Goal: Task Accomplishment & Management: Complete application form

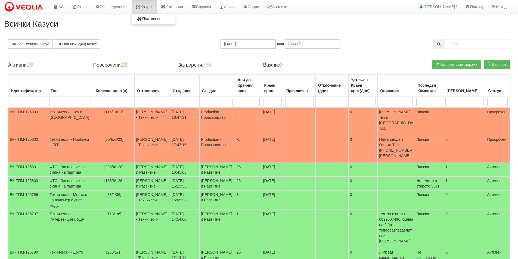
click at [153, 7] on link "Казуси" at bounding box center [144, 7] width 25 height 14
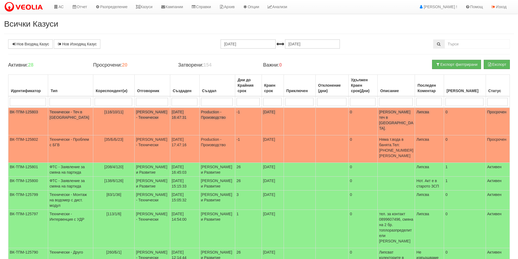
click at [190, 114] on td "[DATE] 16:47:31" at bounding box center [184, 122] width 29 height 28
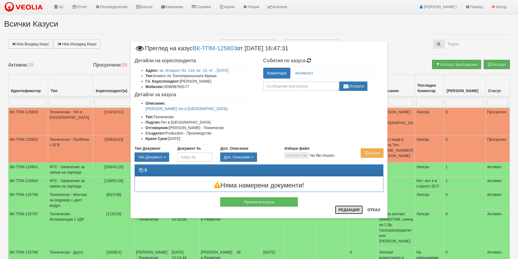
click at [357, 211] on button "Редакция" at bounding box center [349, 209] width 28 height 9
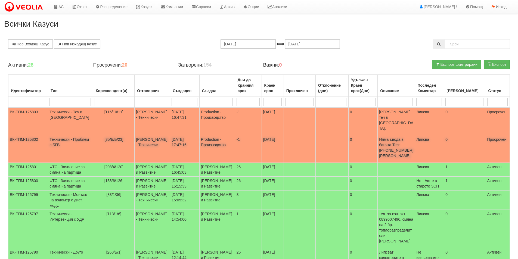
click at [135, 135] on td "Дончо Дончев - Технически" at bounding box center [153, 148] width 36 height 27
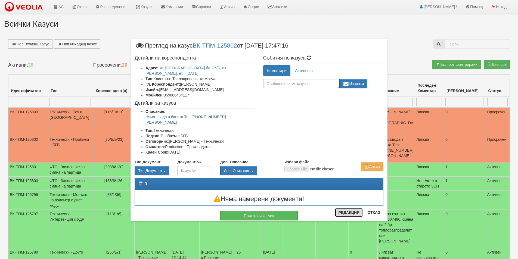
click at [342, 214] on button "Редакция" at bounding box center [349, 212] width 28 height 9
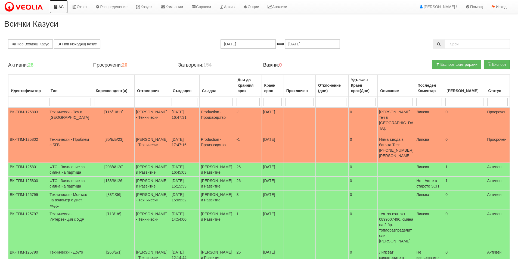
click at [59, 7] on link "АС" at bounding box center [58, 7] width 18 height 14
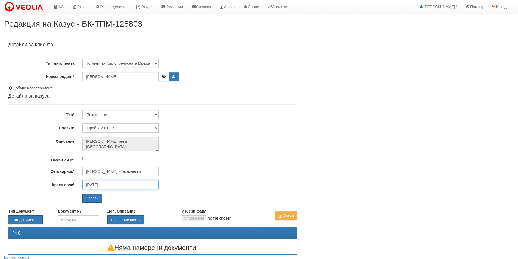
click at [132, 186] on input "[DATE]" at bounding box center [120, 184] width 76 height 9
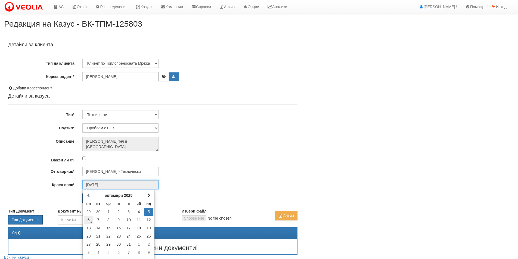
click at [91, 221] on td "6" at bounding box center [89, 220] width 10 height 8
type input "[DATE]"
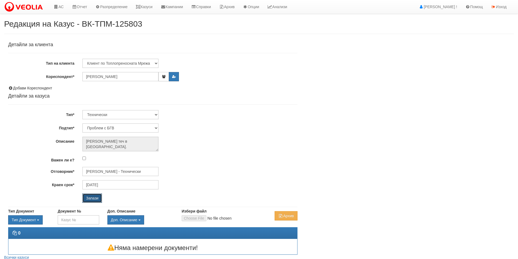
click at [94, 201] on input "Запази" at bounding box center [92, 197] width 20 height 9
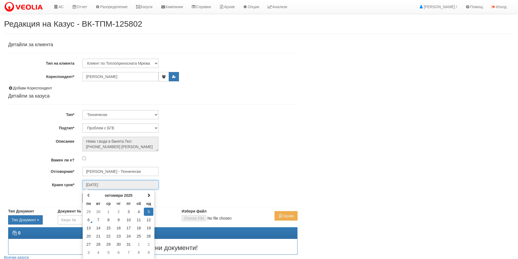
click at [126, 183] on input "[DATE]" at bounding box center [120, 184] width 76 height 9
click at [88, 220] on td "6" at bounding box center [89, 220] width 10 height 8
type input "[DATE]"
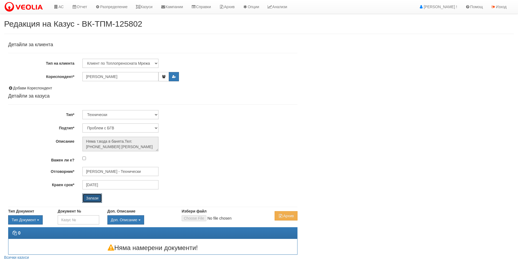
click at [89, 199] on input "Запази" at bounding box center [92, 197] width 20 height 9
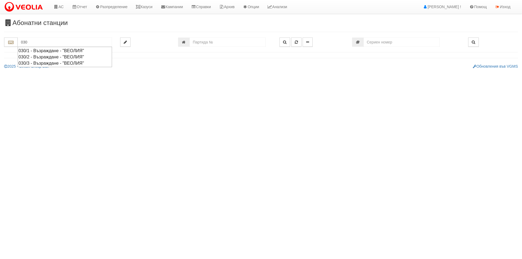
click at [64, 52] on div "030/1 - Възраждане - "ВЕОЛИЯ"" at bounding box center [64, 51] width 93 height 6
type input "030/1 - Възраждане - "ВЕОЛИЯ""
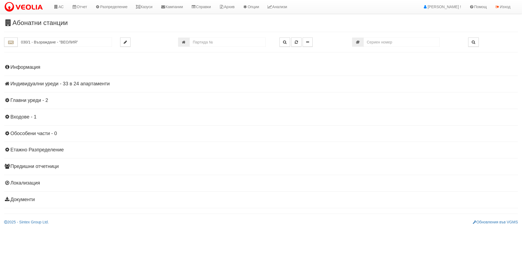
click at [98, 84] on h4 "Индивидуални уреди - 33 в 24 апартаменти" at bounding box center [261, 83] width 514 height 5
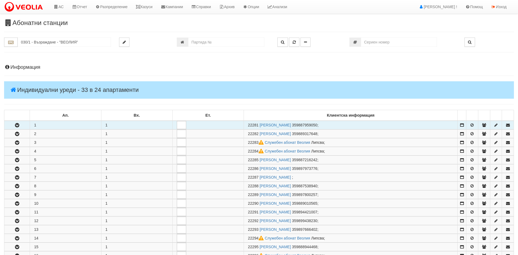
click at [18, 127] on icon "button" at bounding box center [17, 125] width 7 height 4
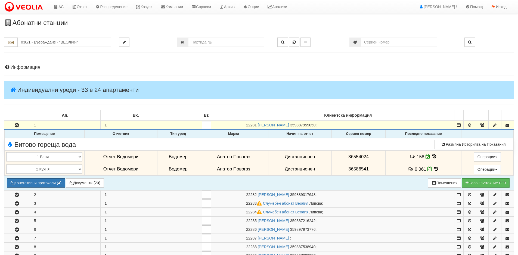
click at [432, 157] on icon at bounding box center [434, 156] width 6 height 5
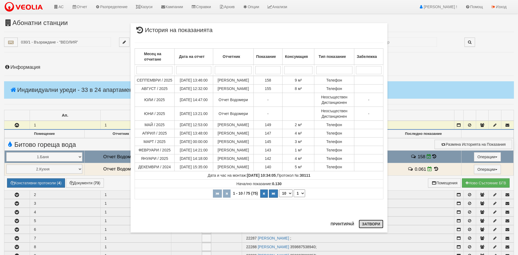
click at [373, 225] on button "Затвори" at bounding box center [370, 224] width 25 height 9
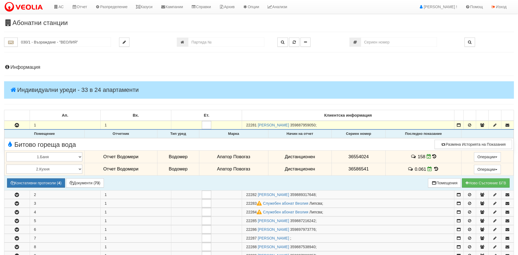
click at [433, 168] on icon at bounding box center [436, 169] width 6 height 5
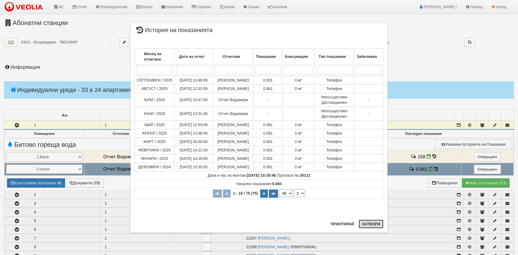
click at [367, 227] on button "Затвори" at bounding box center [370, 224] width 25 height 9
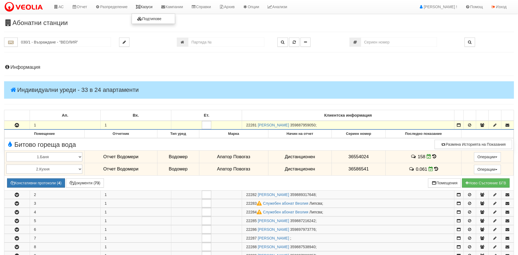
click at [155, 8] on link "Казуси" at bounding box center [144, 7] width 25 height 14
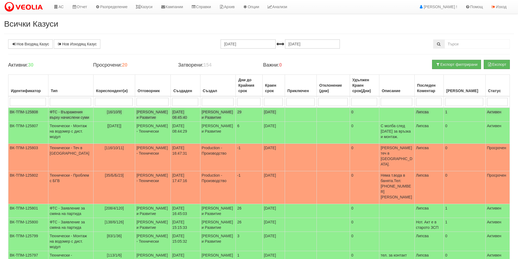
click at [120, 120] on td "[16/10/9]" at bounding box center [114, 115] width 42 height 14
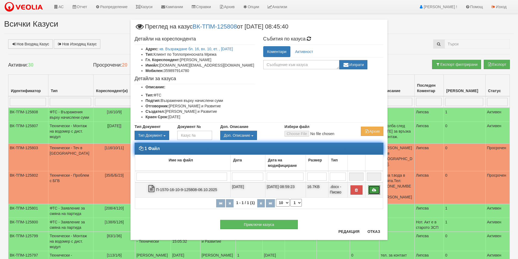
click at [374, 189] on icon at bounding box center [373, 190] width 5 height 4
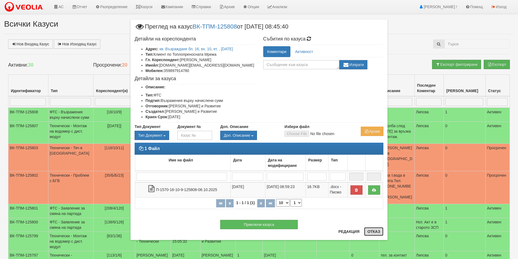
click at [374, 232] on button "Отказ" at bounding box center [373, 231] width 19 height 9
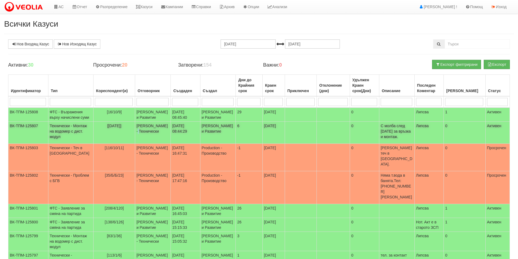
click at [135, 144] on td "[PERSON_NAME] - Технически" at bounding box center [153, 133] width 36 height 22
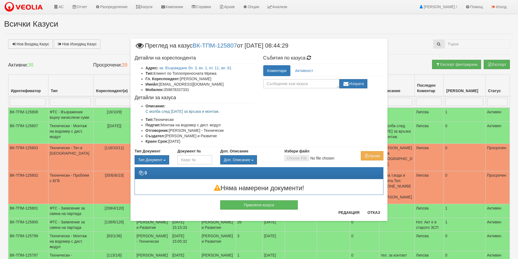
drag, startPoint x: 223, startPoint y: 111, endPoint x: 135, endPoint y: 111, distance: 88.6
click at [135, 111] on ul "Описание: С молба след 15.10.25 за връзка и монтаж. Тип: Технически Подтип: Мон…" at bounding box center [195, 123] width 120 height 41
copy p "С молба след [DATE] за връзка и монтаж."
click at [373, 210] on div "× Преглед на казус ВК-ТПМ-125807 от 06/10/2025 08:44:29 Детайли на кореспондент…" at bounding box center [258, 130] width 257 height 182
click at [375, 211] on button "Отказ" at bounding box center [373, 212] width 19 height 9
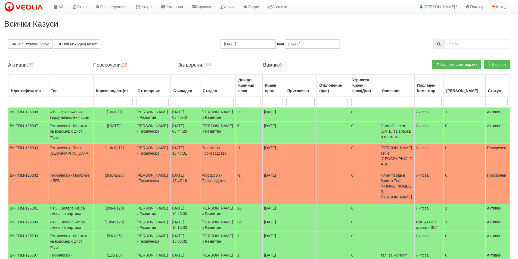
click at [364, 181] on td "0" at bounding box center [363, 187] width 29 height 33
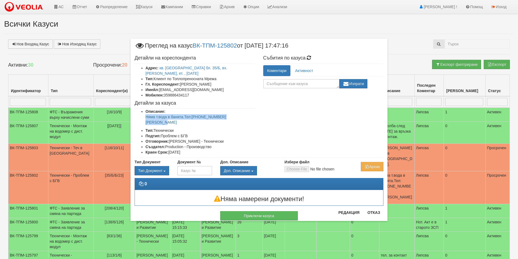
drag, startPoint x: 252, startPoint y: 111, endPoint x: 135, endPoint y: 112, distance: 116.6
click at [135, 112] on ul "Описание: Няма т.вода в банята.Тел:0886434117 Михайл Иванов Тип: Технически Под…" at bounding box center [195, 132] width 120 height 46
copy p "Няма т.вода в банята.Тел:[PHONE_NUMBER] [PERSON_NAME]"
click at [373, 212] on button "Отказ" at bounding box center [373, 212] width 19 height 9
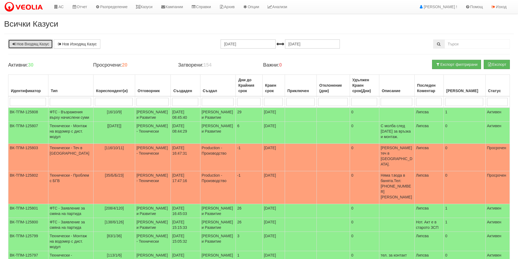
click at [45, 45] on link "Нов Входящ Казус" at bounding box center [30, 43] width 45 height 9
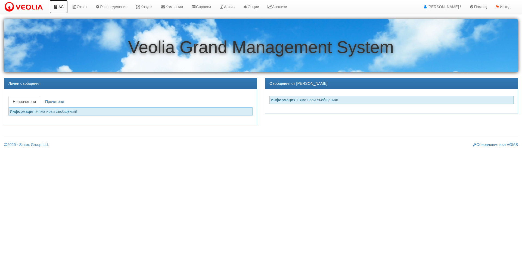
click at [52, 7] on link "АС" at bounding box center [58, 7] width 18 height 14
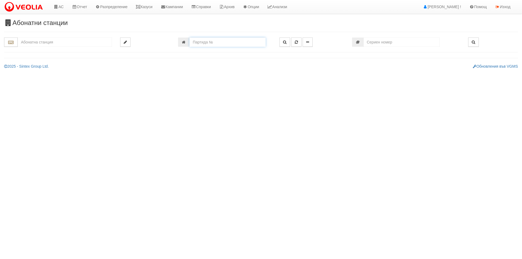
click at [235, 44] on input "number" at bounding box center [227, 42] width 76 height 9
paste input "21323"
type input "21323"
type input "016/10 - "ВЕОЛИЯ ЕНЕРДЖИ ВАРНА " ЕАД"
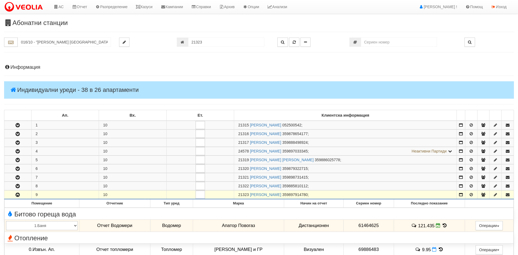
click at [35, 67] on h4 "Информация" at bounding box center [259, 67] width 510 height 5
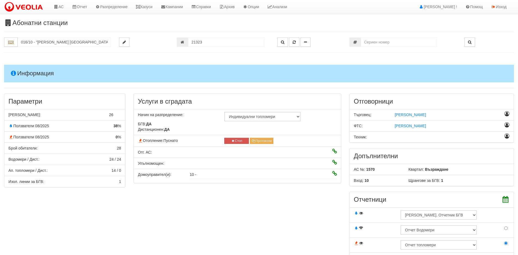
click at [35, 67] on h4 "Информация" at bounding box center [259, 73] width 510 height 17
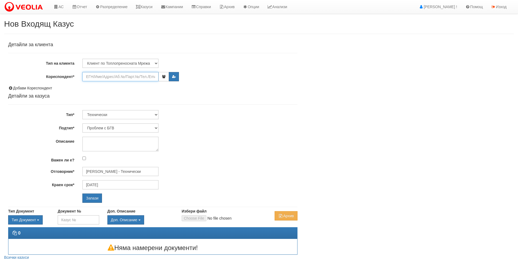
click at [95, 77] on input "Кореспондент*" at bounding box center [120, 76] width 76 height 9
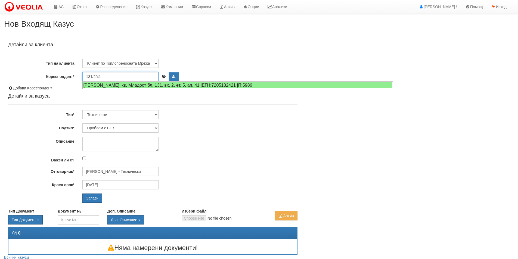
click at [127, 76] on input "131/2/41" at bounding box center [120, 76] width 76 height 9
click at [122, 77] on input "131/2/41" at bounding box center [120, 76] width 76 height 9
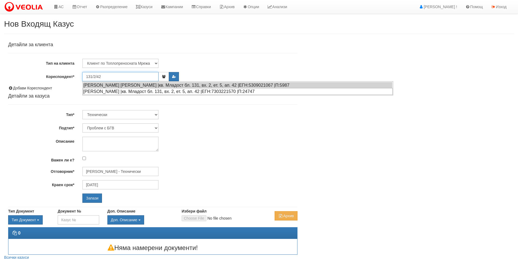
click at [124, 91] on div "[PERSON_NAME] |кв. Младост бл. 131, вх. 2, ет. 5, ап. 42 |ЕГН:7303221570 |П:247…" at bounding box center [238, 91] width 310 height 7
type input "[PERSON_NAME]"
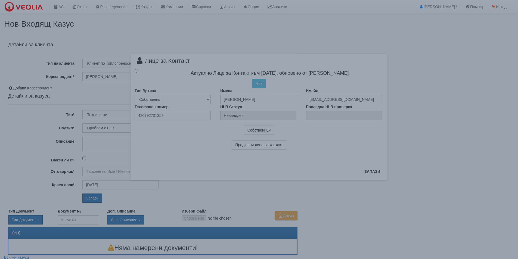
type input "[PERSON_NAME] - Технически"
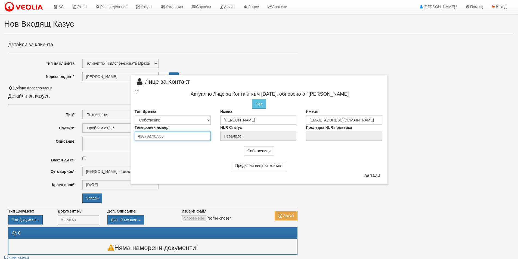
drag, startPoint x: 172, startPoint y: 137, endPoint x: 88, endPoint y: 133, distance: 84.3
click at [88, 133] on div "× Лице за Контакт Актуално Лице за Контакт към [DATE], обновено от [PERSON_NAME…" at bounding box center [259, 129] width 518 height 259
type input "0877284363"
click at [136, 92] on input "radio" at bounding box center [137, 92] width 4 height 4
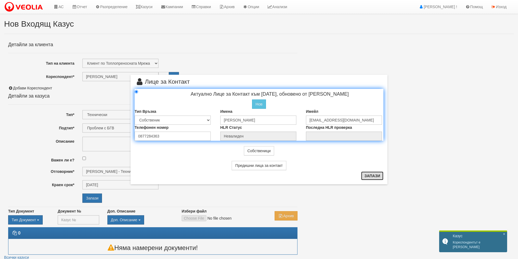
click at [374, 175] on button "Запази" at bounding box center [372, 175] width 22 height 9
radio input "true"
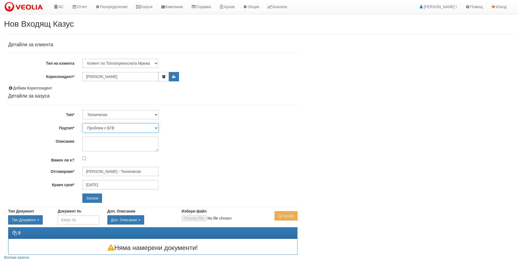
click at [126, 128] on select "Проблем с БГВ Теч ВОИ Теч БГВ Теч в АС Теч от водомер Проблем в АС Интервенция …" at bounding box center [120, 127] width 76 height 9
select select "Опис ВИ"
click at [82, 123] on select "Проблем с БГВ Теч ВОИ Теч БГВ Теч в АС Теч от водомер Проблем в АС Интервенция …" at bounding box center [120, 127] width 76 height 9
type input "[DATE]"
type input "[PERSON_NAME] - Технически"
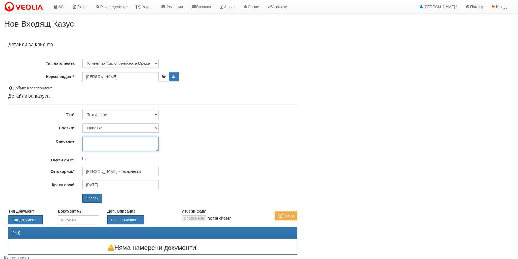
click at [115, 145] on textarea "Описание" at bounding box center [120, 144] width 76 height 15
click at [112, 148] on textarea "Описание" at bounding box center [120, 144] width 76 height 15
type textarea "Монтирани радиатори за съставяне на КПК по ценоразпис"
click at [84, 198] on input "Запази" at bounding box center [92, 197] width 20 height 9
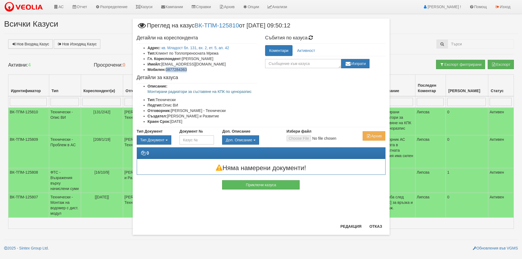
drag, startPoint x: 190, startPoint y: 70, endPoint x: 167, endPoint y: 69, distance: 23.6
click at [167, 69] on li "Мобилен: 0877284363" at bounding box center [203, 69] width 110 height 5
copy li "0877284363"
drag, startPoint x: 242, startPoint y: 90, endPoint x: 142, endPoint y: 91, distance: 99.7
click at [142, 91] on ul "Описание: Монтирани радиатори за съставяне на КПК по ценоразпис Тип: Технически…" at bounding box center [197, 103] width 120 height 41
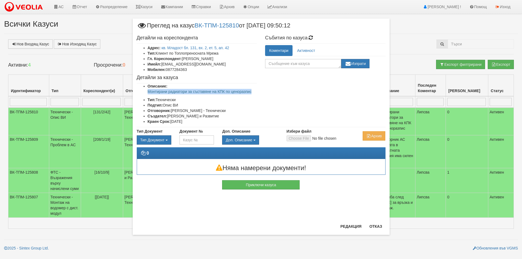
copy p "Монтирани радиатори за съставяне на КПК по ценоразпис"
drag, startPoint x: 379, startPoint y: 226, endPoint x: 275, endPoint y: 172, distance: 117.2
click at [379, 226] on button "Отказ" at bounding box center [375, 226] width 19 height 9
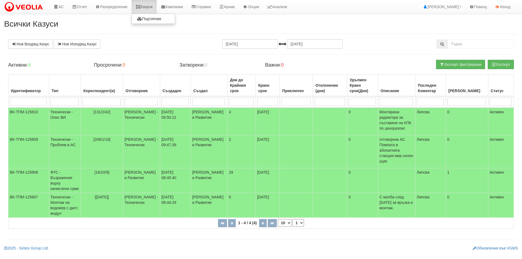
click at [144, 5] on link "Казуси" at bounding box center [144, 7] width 25 height 14
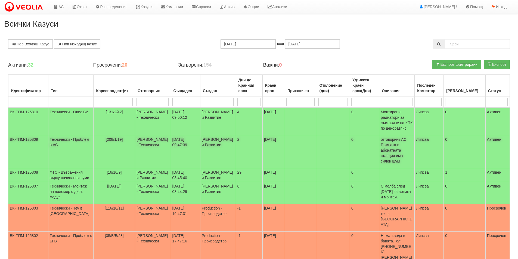
click at [135, 149] on td "[PERSON_NAME] - Технически" at bounding box center [153, 151] width 36 height 33
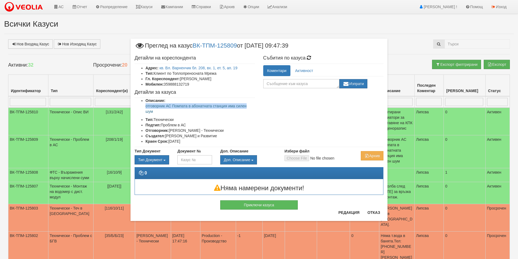
drag, startPoint x: 259, startPoint y: 107, endPoint x: 138, endPoint y: 107, distance: 120.7
click at [138, 107] on div "Детайли на кореспондента Адрес: кв. Вл. [PERSON_NAME] бл. 208, вх. 1, ет. 5, [D…" at bounding box center [258, 100] width 257 height 94
drag, startPoint x: 157, startPoint y: 111, endPoint x: 139, endPoint y: 105, distance: 19.3
click at [139, 105] on ul "Описание: отговорник АС Помпата в абонатната станция има силен шум Тип: Техниче…" at bounding box center [195, 121] width 120 height 46
copy p "отговорник АС Помпата в абонатната станция има силен шум"
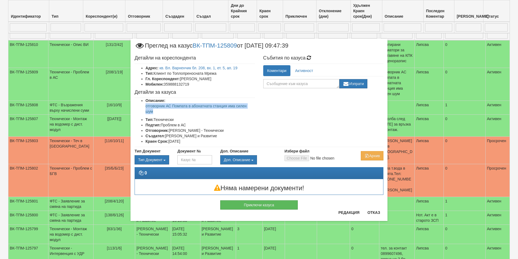
scroll to position [109, 0]
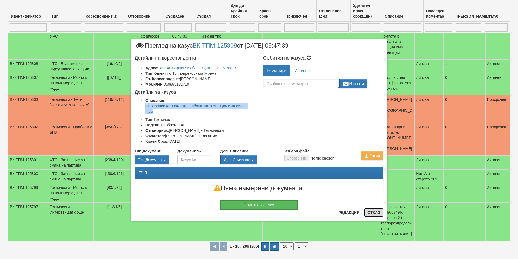
click at [373, 213] on button "Отказ" at bounding box center [373, 212] width 19 height 9
